Goal: Find specific page/section: Find specific page/section

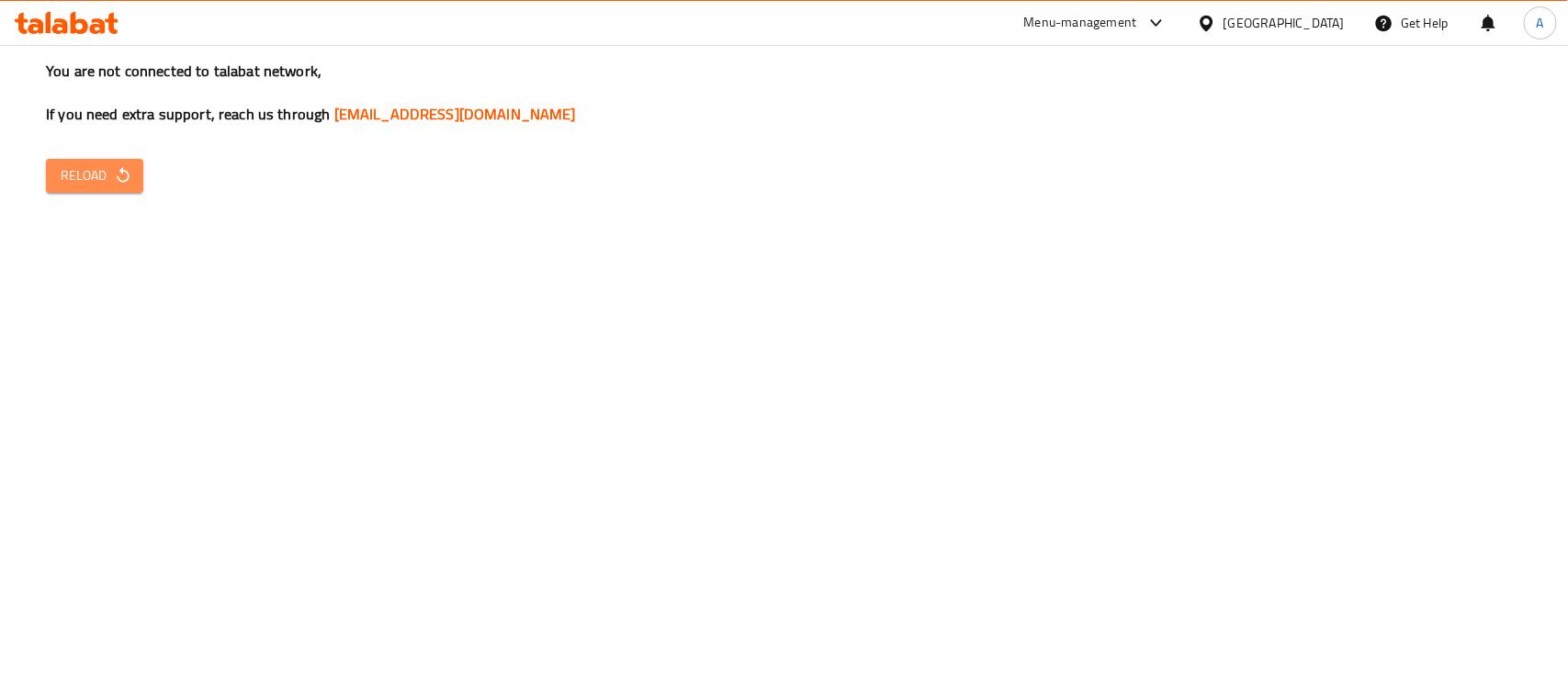
click at [124, 171] on icon "button" at bounding box center [122, 174] width 12 height 15
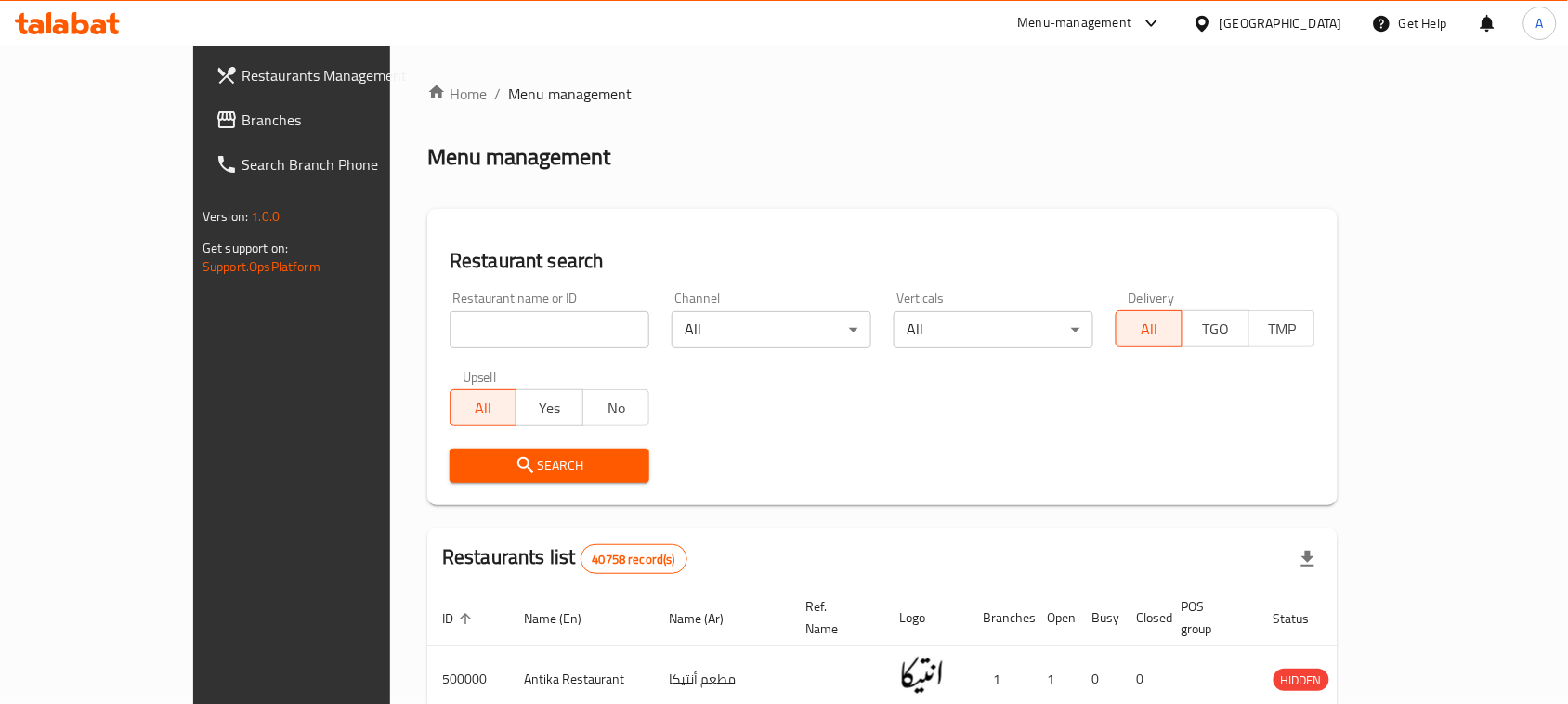
click at [772, 234] on div "Restaurant search Restaurant name or ID Restaurant name or ID Channel All ​ Ver…" at bounding box center [882, 357] width 910 height 296
click at [1220, 20] on div at bounding box center [1206, 22] width 27 height 20
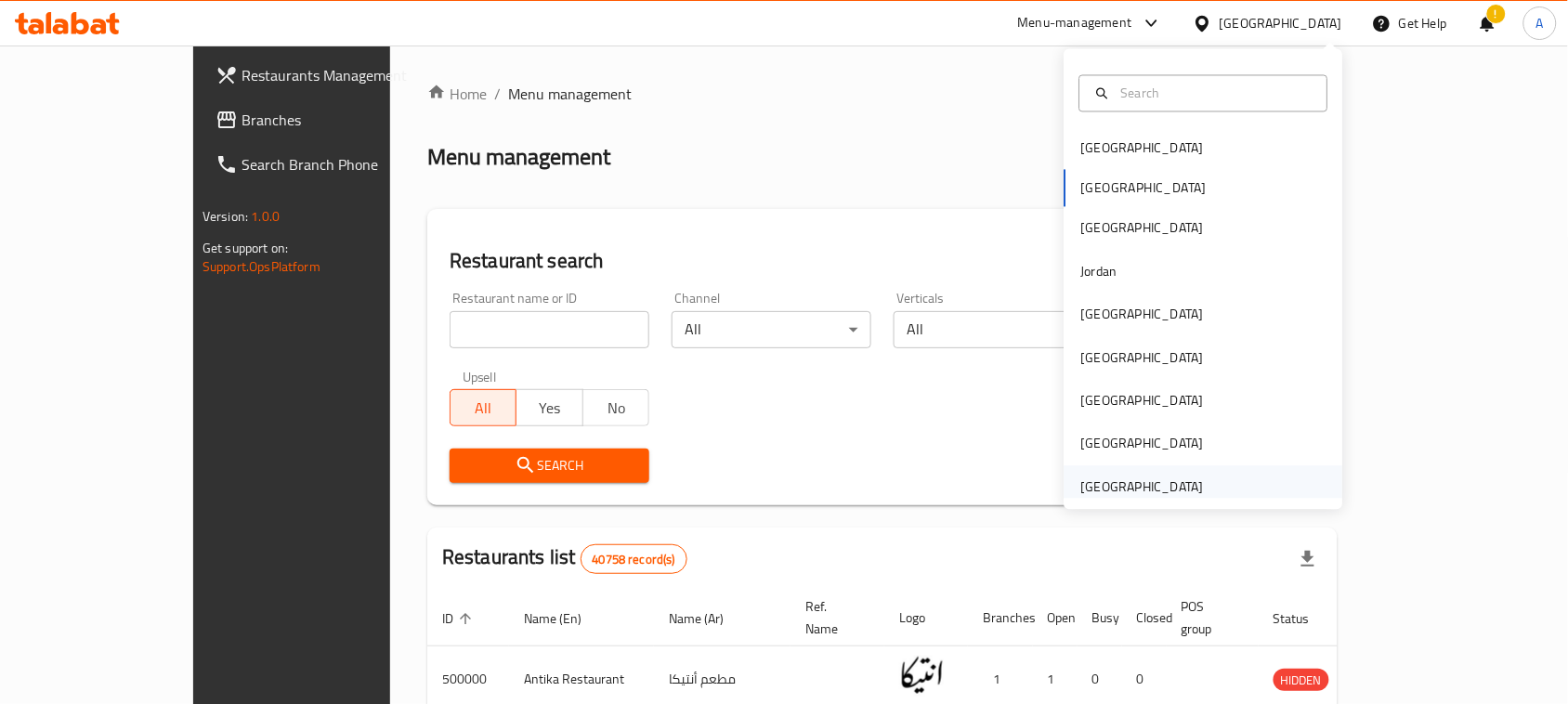
click at [1143, 490] on div "United Arab Emirates" at bounding box center [1142, 486] width 122 height 20
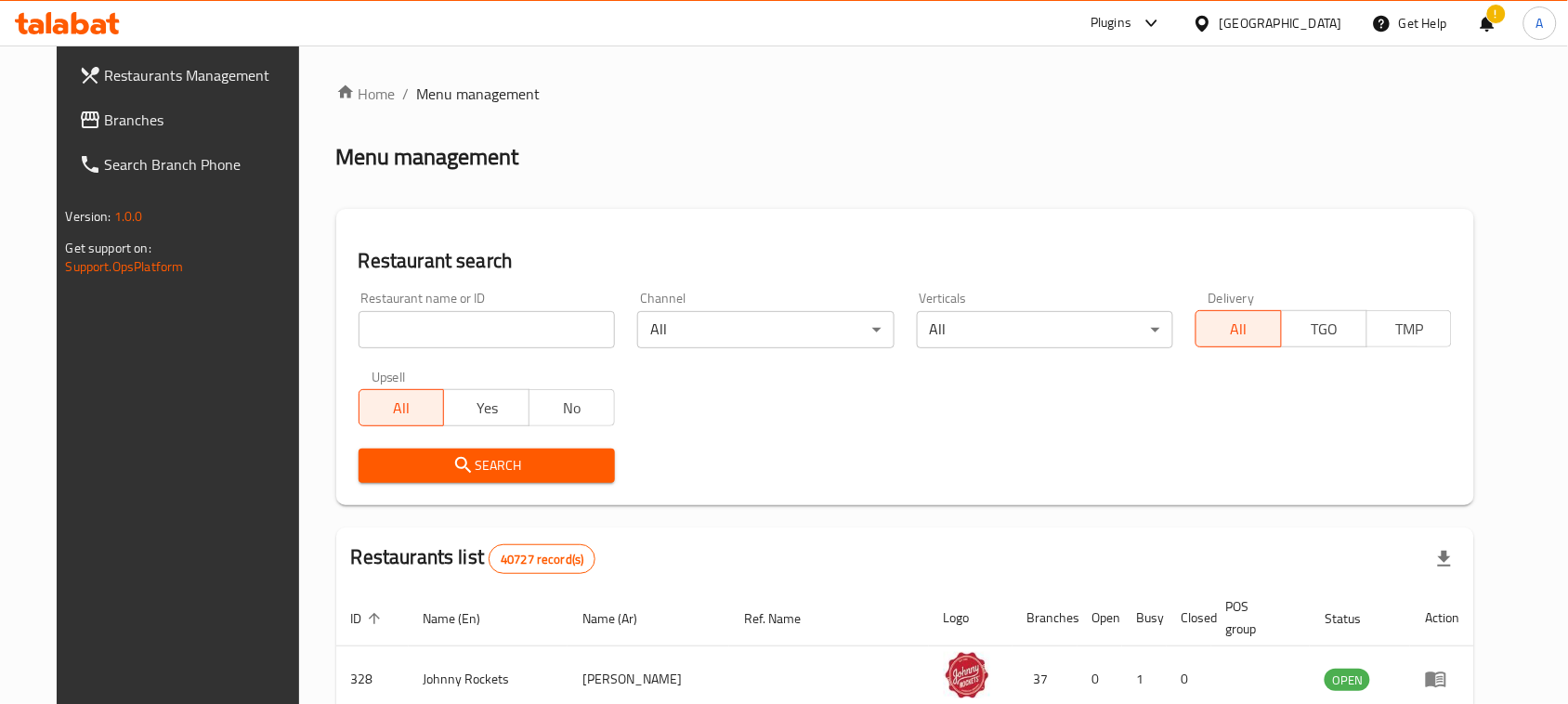
click at [514, 331] on input "search" at bounding box center [487, 330] width 257 height 38
click at [110, 80] on span "Restaurants Management" at bounding box center [204, 74] width 199 height 22
